Goal: Transaction & Acquisition: Purchase product/service

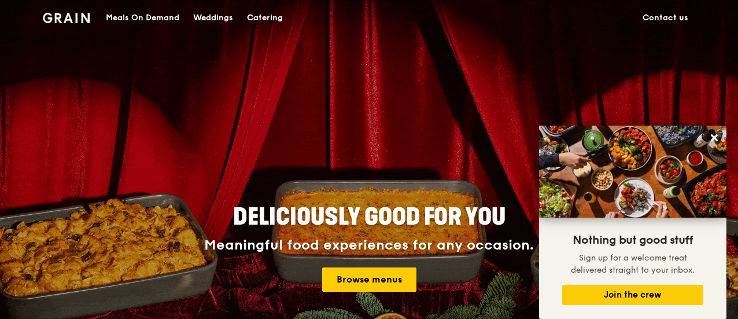
click at [267, 18] on div "Catering" at bounding box center [265, 18] width 36 height 35
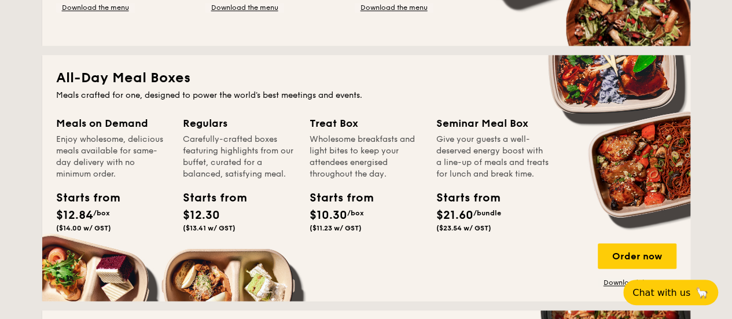
scroll to position [865, 0]
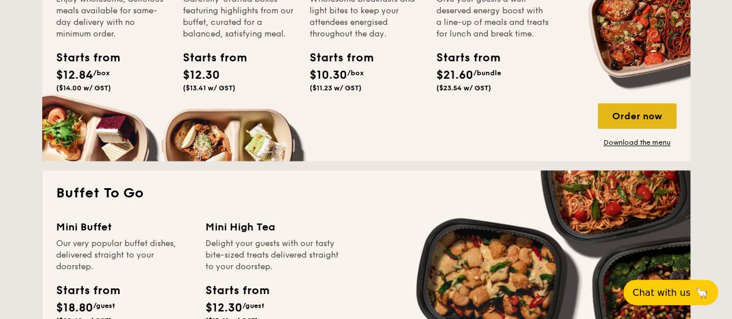
click at [635, 117] on div "Order now" at bounding box center [637, 115] width 79 height 25
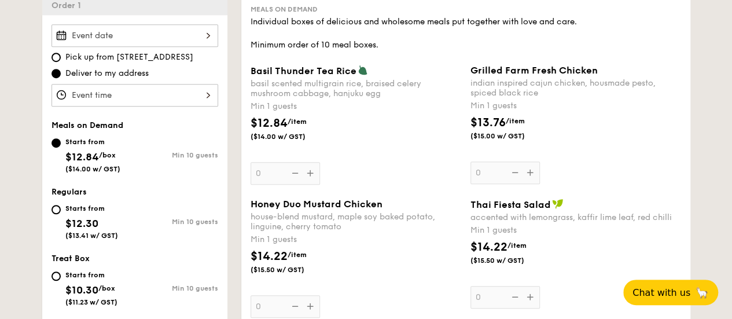
scroll to position [333, 0]
click at [529, 172] on div "Grilled Farm Fresh Chicken indian inspired cajun chicken, housmade pesto, spice…" at bounding box center [575, 123] width 211 height 119
click at [529, 172] on input "0" at bounding box center [504, 172] width 69 height 23
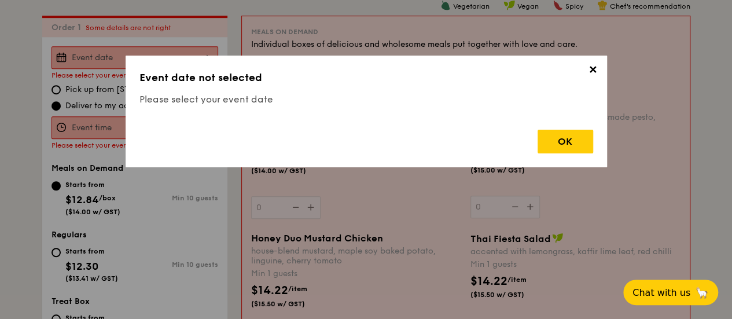
scroll to position [309, 0]
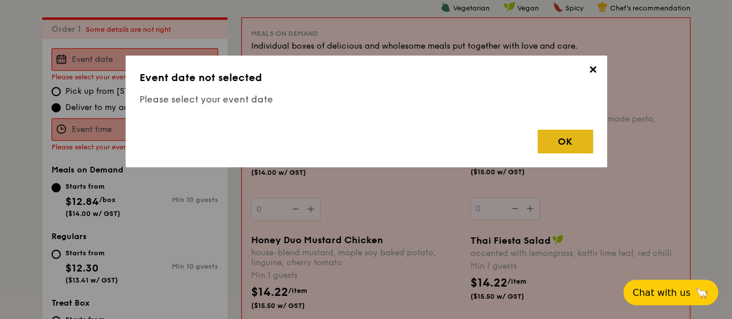
click at [582, 138] on div "OK" at bounding box center [565, 142] width 56 height 24
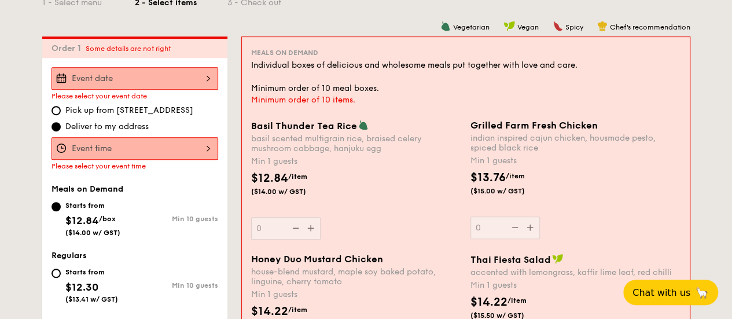
scroll to position [289, 0]
click at [158, 89] on div at bounding box center [134, 79] width 167 height 23
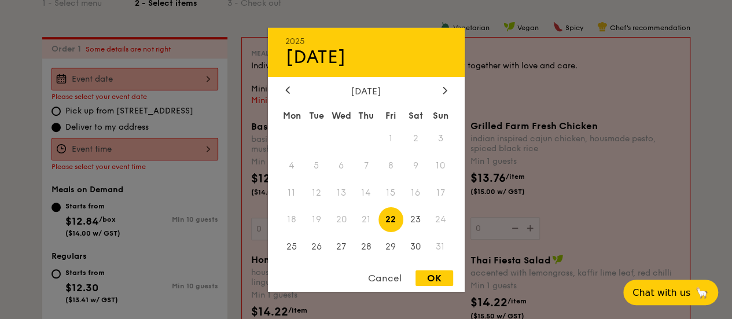
click at [437, 88] on div "[DATE]" at bounding box center [366, 90] width 162 height 11
click at [444, 94] on div at bounding box center [445, 90] width 10 height 11
click at [417, 159] on span "11" at bounding box center [415, 165] width 25 height 25
click at [436, 276] on div "OK" at bounding box center [434, 278] width 38 height 16
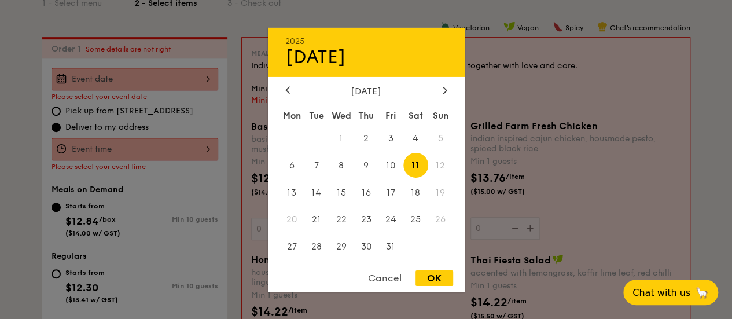
type input "[DATE]"
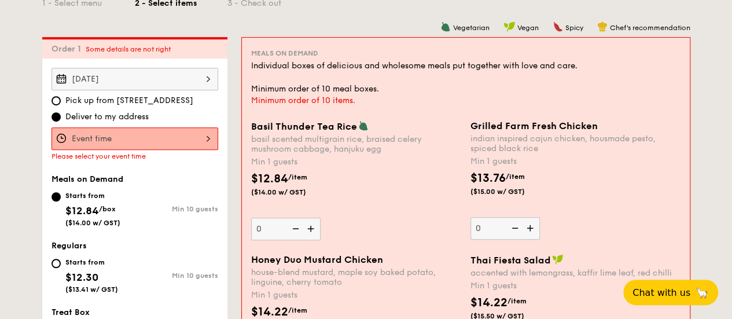
click at [175, 138] on div at bounding box center [134, 138] width 167 height 23
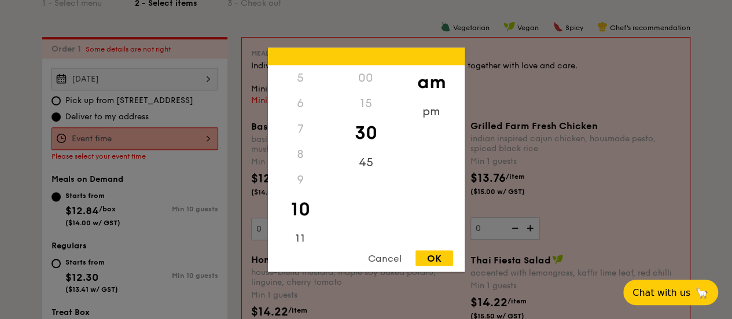
scroll to position [137, 0]
drag, startPoint x: 307, startPoint y: 144, endPoint x: 315, endPoint y: 182, distance: 38.5
click at [315, 182] on div "12 1 2 3 4 5 6 7 8 9 10 11" at bounding box center [300, 153] width 65 height 176
drag, startPoint x: 370, startPoint y: 152, endPoint x: 368, endPoint y: 181, distance: 29.0
click at [368, 181] on div "45" at bounding box center [365, 166] width 65 height 34
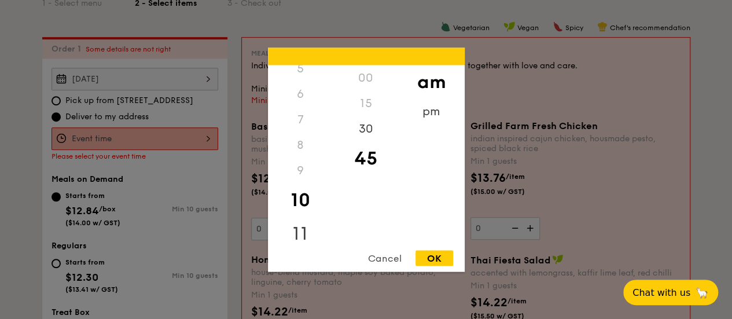
click at [310, 223] on div "11" at bounding box center [300, 233] width 65 height 34
click at [299, 174] on div "9" at bounding box center [300, 169] width 65 height 25
click at [301, 172] on div "9" at bounding box center [300, 169] width 65 height 25
click at [300, 166] on div "9" at bounding box center [300, 169] width 65 height 25
click at [300, 194] on div "10" at bounding box center [300, 200] width 65 height 34
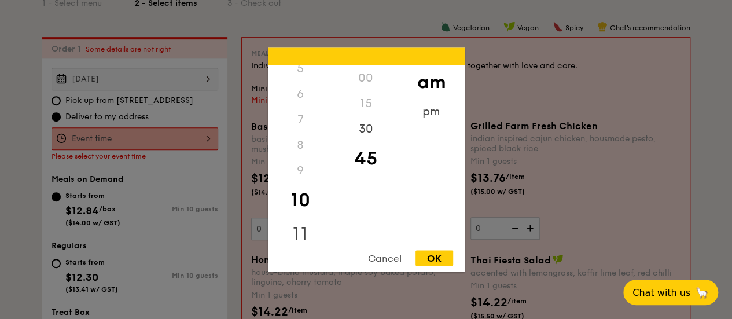
click at [301, 223] on div "11" at bounding box center [300, 233] width 65 height 34
click at [360, 84] on div "00" at bounding box center [365, 82] width 65 height 34
click at [434, 259] on div "OK" at bounding box center [434, 258] width 38 height 16
type input "11:00AM"
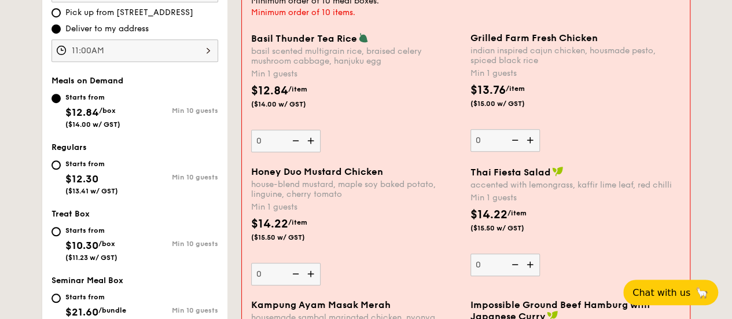
scroll to position [452, 0]
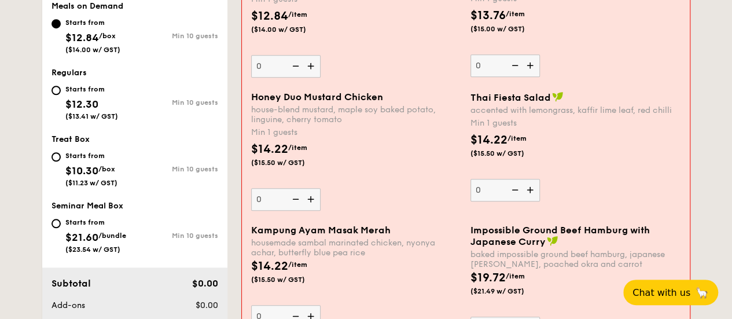
click at [311, 202] on img at bounding box center [311, 199] width 17 height 22
click at [311, 202] on input "0" at bounding box center [285, 199] width 69 height 23
click at [311, 202] on img at bounding box center [311, 199] width 17 height 22
click at [311, 202] on input "1" at bounding box center [285, 199] width 69 height 23
click at [311, 202] on img at bounding box center [311, 199] width 17 height 22
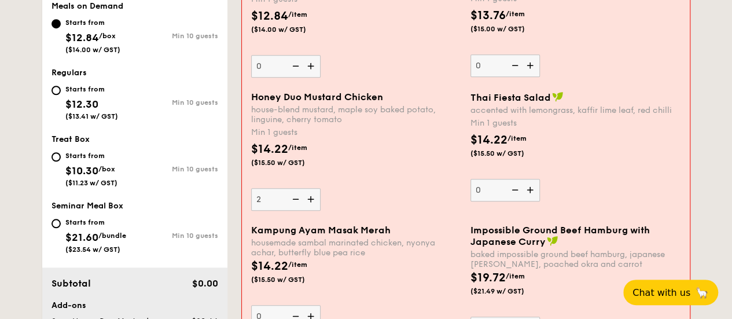
click at [311, 202] on input "2" at bounding box center [285, 199] width 69 height 23
click at [311, 202] on img at bounding box center [311, 199] width 17 height 22
click at [311, 202] on input "3" at bounding box center [285, 199] width 69 height 23
click at [311, 202] on img at bounding box center [311, 199] width 17 height 22
click at [311, 202] on input "4" at bounding box center [285, 199] width 69 height 23
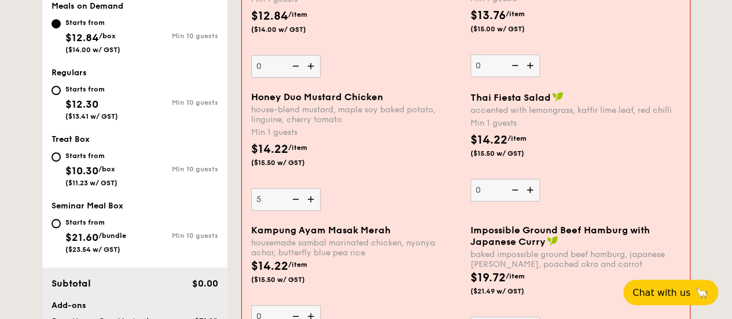
click at [311, 202] on img at bounding box center [311, 199] width 17 height 22
click at [311, 202] on input "5" at bounding box center [285, 199] width 69 height 23
click at [311, 202] on img at bounding box center [311, 199] width 17 height 22
click at [311, 202] on input "6" at bounding box center [285, 199] width 69 height 23
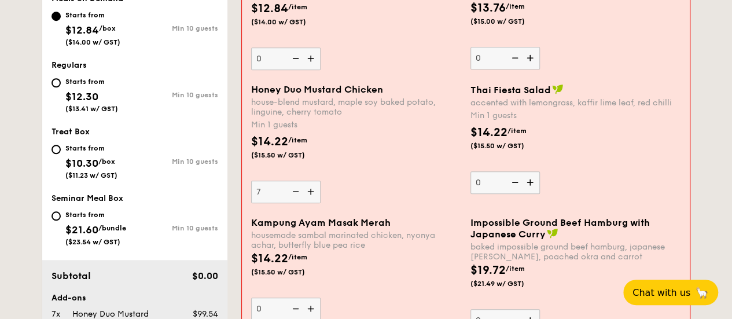
scroll to position [459, 0]
click at [312, 190] on img at bounding box center [311, 192] width 17 height 22
click at [312, 190] on input "7" at bounding box center [285, 192] width 69 height 23
click at [312, 190] on img at bounding box center [311, 192] width 17 height 22
click at [312, 190] on input "8" at bounding box center [285, 192] width 69 height 23
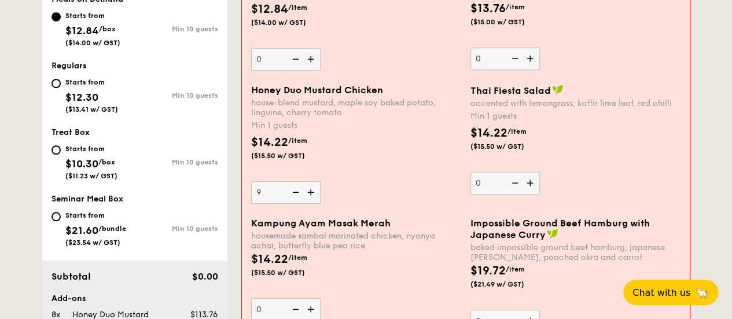
click at [312, 190] on img at bounding box center [311, 192] width 17 height 22
click at [312, 190] on input "9" at bounding box center [285, 192] width 69 height 23
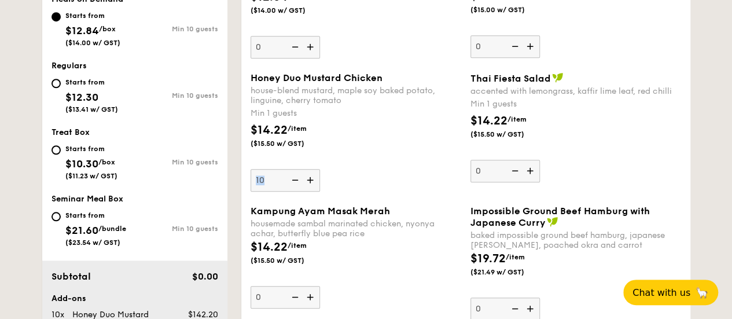
click at [312, 190] on div "Honey Duo Mustard Chicken house-blend mustard, maple soy baked potato, linguine…" at bounding box center [466, 138] width 440 height 133
click at [312, 183] on img at bounding box center [311, 180] width 17 height 22
click at [312, 183] on input "10" at bounding box center [285, 180] width 69 height 23
click at [312, 183] on img at bounding box center [311, 180] width 17 height 22
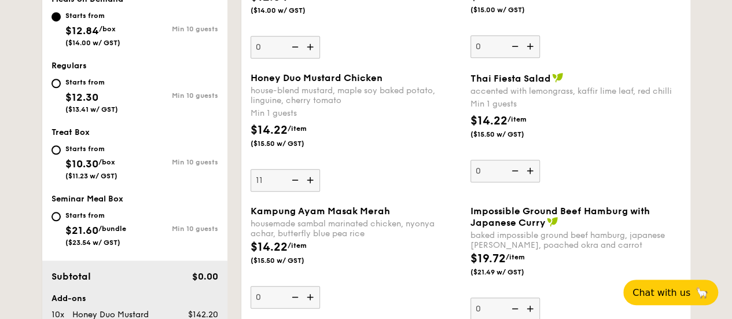
click at [312, 183] on input "11" at bounding box center [285, 180] width 69 height 23
click at [312, 183] on img at bounding box center [311, 180] width 17 height 22
click at [312, 183] on input "12" at bounding box center [285, 180] width 69 height 23
click at [312, 183] on img at bounding box center [311, 180] width 17 height 22
click at [312, 183] on input "13" at bounding box center [285, 180] width 69 height 23
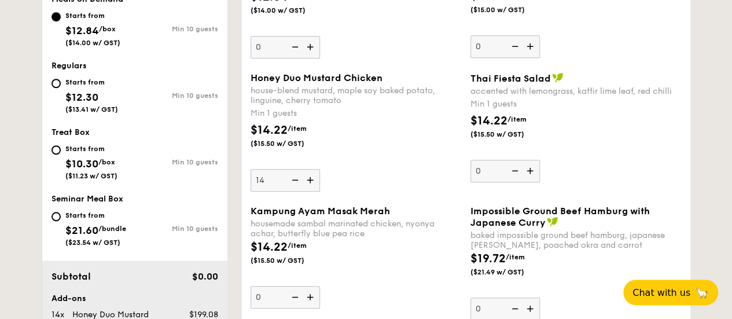
click at [312, 183] on img at bounding box center [311, 180] width 17 height 22
click at [312, 183] on input "14" at bounding box center [285, 180] width 69 height 23
click at [312, 183] on img at bounding box center [311, 180] width 17 height 22
click at [312, 183] on input "15" at bounding box center [285, 180] width 69 height 23
click at [293, 183] on img at bounding box center [293, 180] width 17 height 22
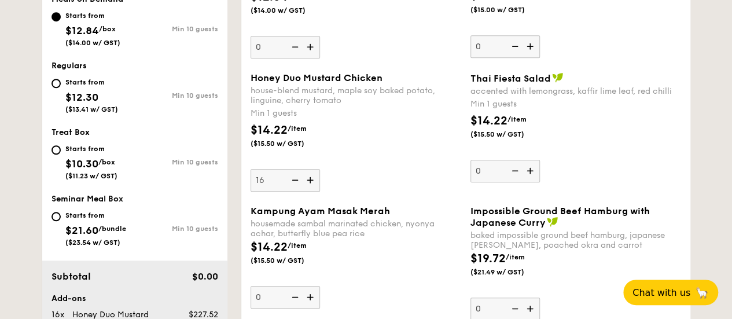
click at [293, 183] on input "16" at bounding box center [285, 180] width 69 height 23
type input "15"
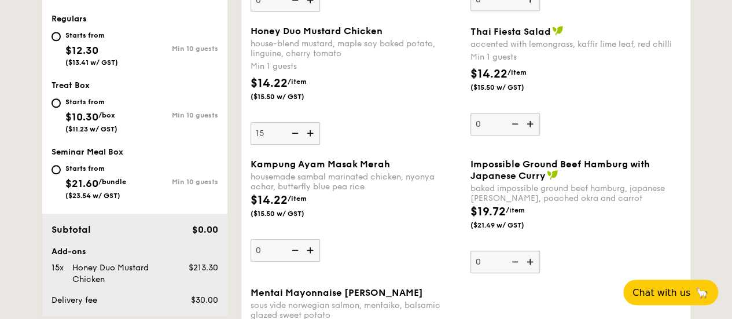
scroll to position [506, 0]
click at [311, 246] on img at bounding box center [311, 249] width 17 height 22
click at [311, 246] on input "0" at bounding box center [285, 249] width 69 height 23
click at [311, 246] on img at bounding box center [311, 249] width 17 height 22
click at [311, 246] on input "1" at bounding box center [285, 249] width 69 height 23
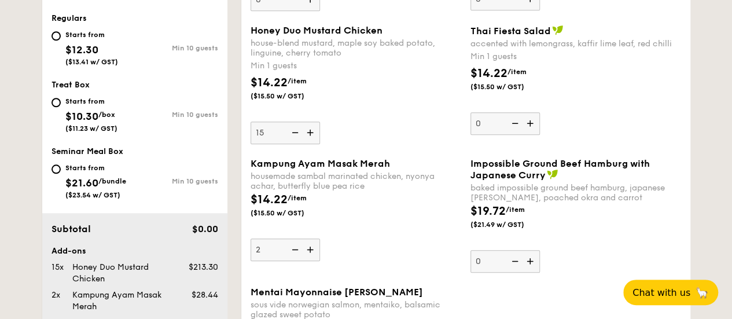
click at [311, 246] on img at bounding box center [311, 249] width 17 height 22
click at [311, 246] on input "2" at bounding box center [285, 249] width 69 height 23
click at [311, 246] on img at bounding box center [311, 249] width 17 height 22
click at [311, 246] on input "3" at bounding box center [285, 249] width 69 height 23
click at [311, 246] on img at bounding box center [311, 249] width 17 height 22
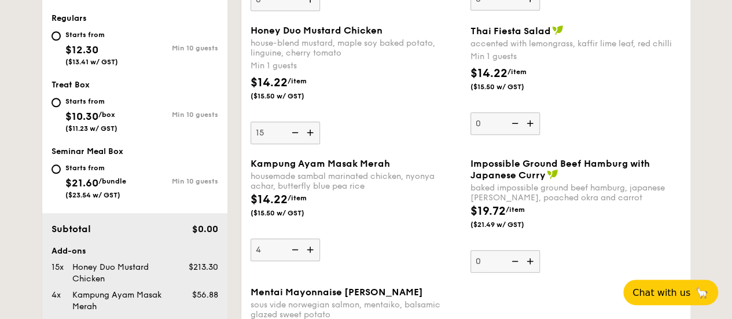
click at [311, 246] on input "4" at bounding box center [285, 249] width 69 height 23
click at [311, 246] on img at bounding box center [311, 249] width 17 height 22
click at [311, 246] on input "5" at bounding box center [285, 249] width 69 height 23
click at [311, 246] on img at bounding box center [311, 249] width 17 height 22
click at [311, 246] on input "6" at bounding box center [285, 249] width 69 height 23
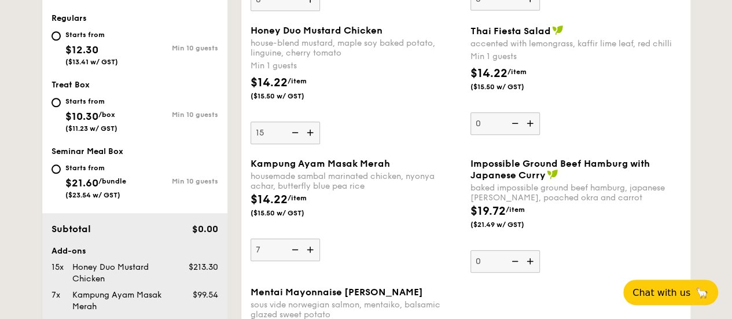
click at [311, 246] on img at bounding box center [311, 249] width 17 height 22
click at [311, 246] on input "7" at bounding box center [285, 249] width 69 height 23
click at [311, 246] on img at bounding box center [311, 249] width 17 height 22
click at [311, 246] on input "8" at bounding box center [285, 249] width 69 height 23
click at [311, 246] on img at bounding box center [311, 249] width 17 height 22
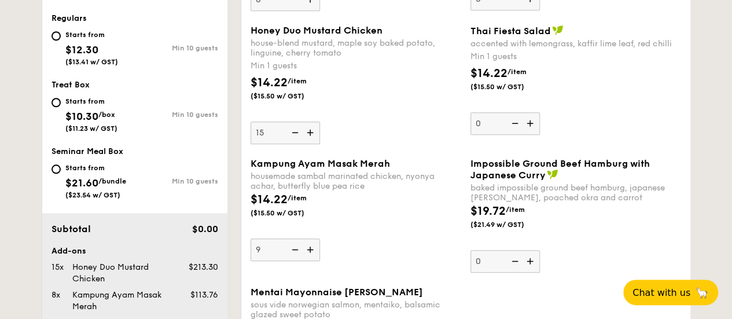
click at [311, 246] on input "9" at bounding box center [285, 249] width 69 height 23
click at [311, 246] on img at bounding box center [311, 249] width 17 height 22
click at [311, 246] on input "10" at bounding box center [285, 249] width 69 height 23
click at [311, 246] on img at bounding box center [311, 249] width 17 height 22
click at [311, 246] on input "11" at bounding box center [285, 249] width 69 height 23
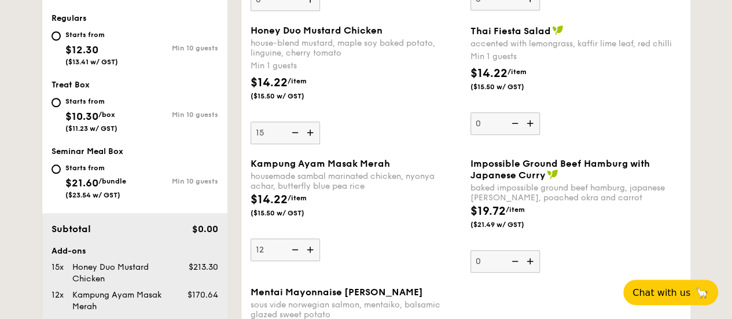
click at [311, 246] on img at bounding box center [311, 249] width 17 height 22
click at [311, 246] on input "12" at bounding box center [285, 249] width 69 height 23
click at [311, 246] on img at bounding box center [311, 249] width 17 height 22
click at [311, 246] on input "13" at bounding box center [285, 249] width 69 height 23
click at [311, 246] on img at bounding box center [311, 249] width 17 height 22
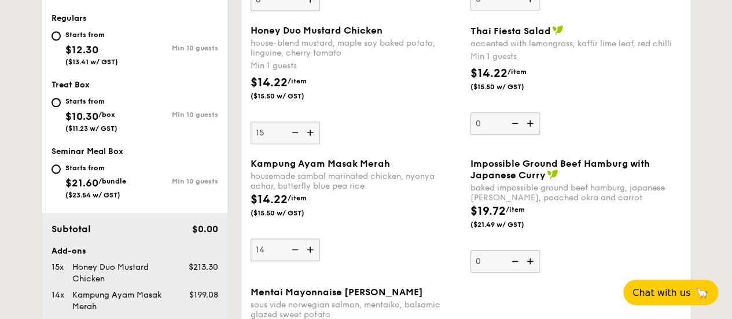
click at [311, 246] on input "14" at bounding box center [285, 249] width 69 height 23
type input "15"
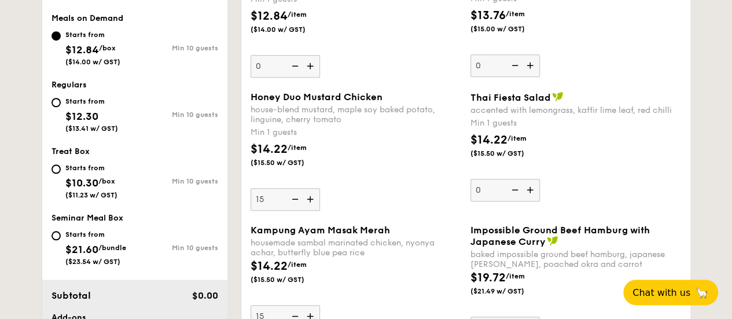
scroll to position [447, 0]
